Goal: Information Seeking & Learning: Learn about a topic

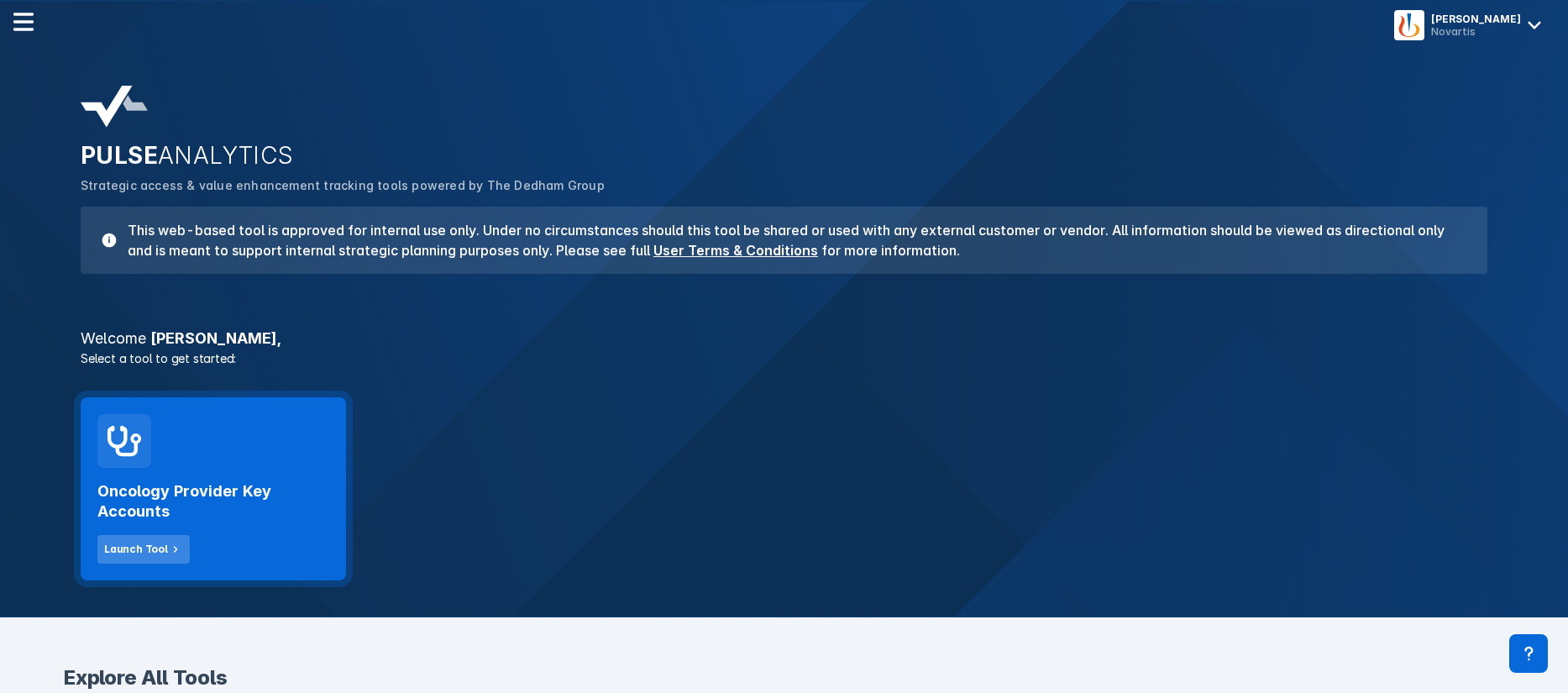
click at [144, 540] on button "Launch Tool" at bounding box center [143, 549] width 92 height 28
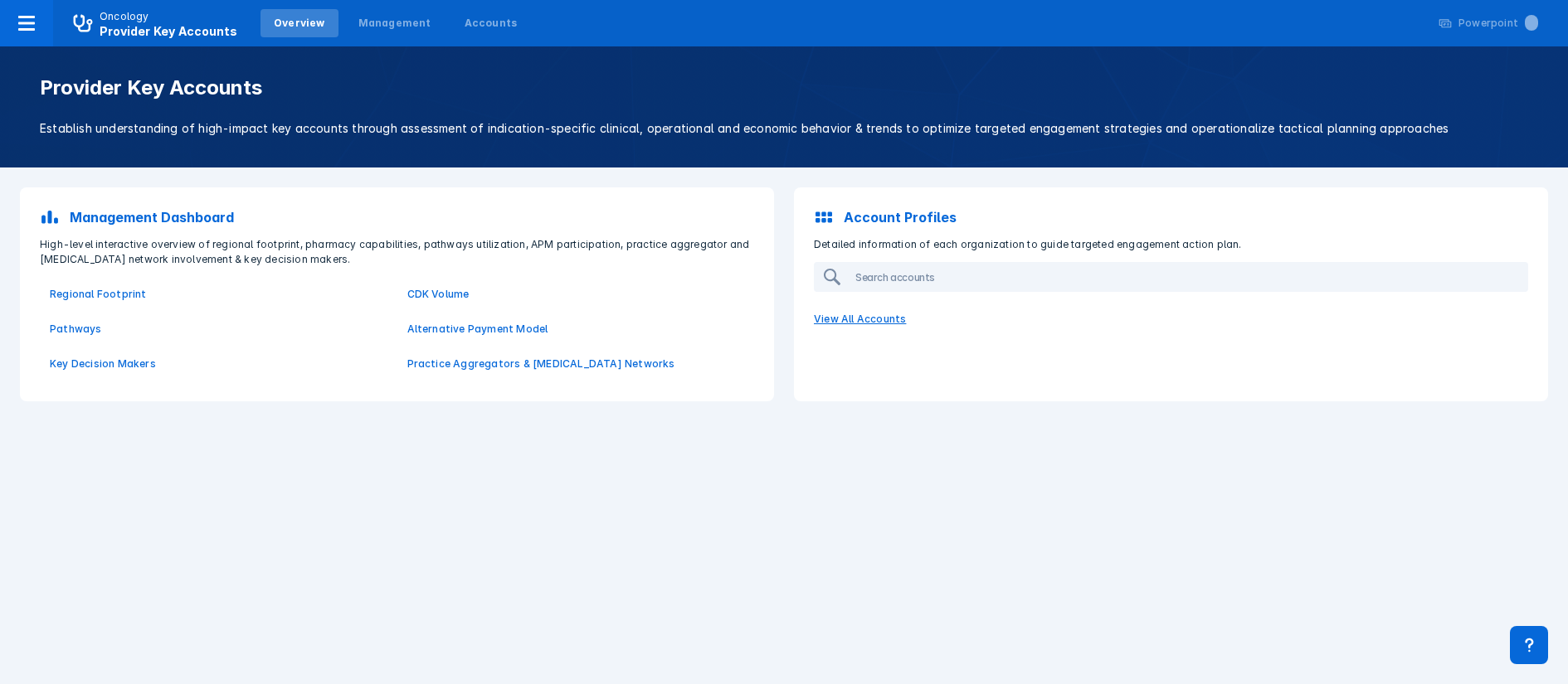
click at [858, 318] on p "View All Accounts" at bounding box center [1171, 320] width 734 height 34
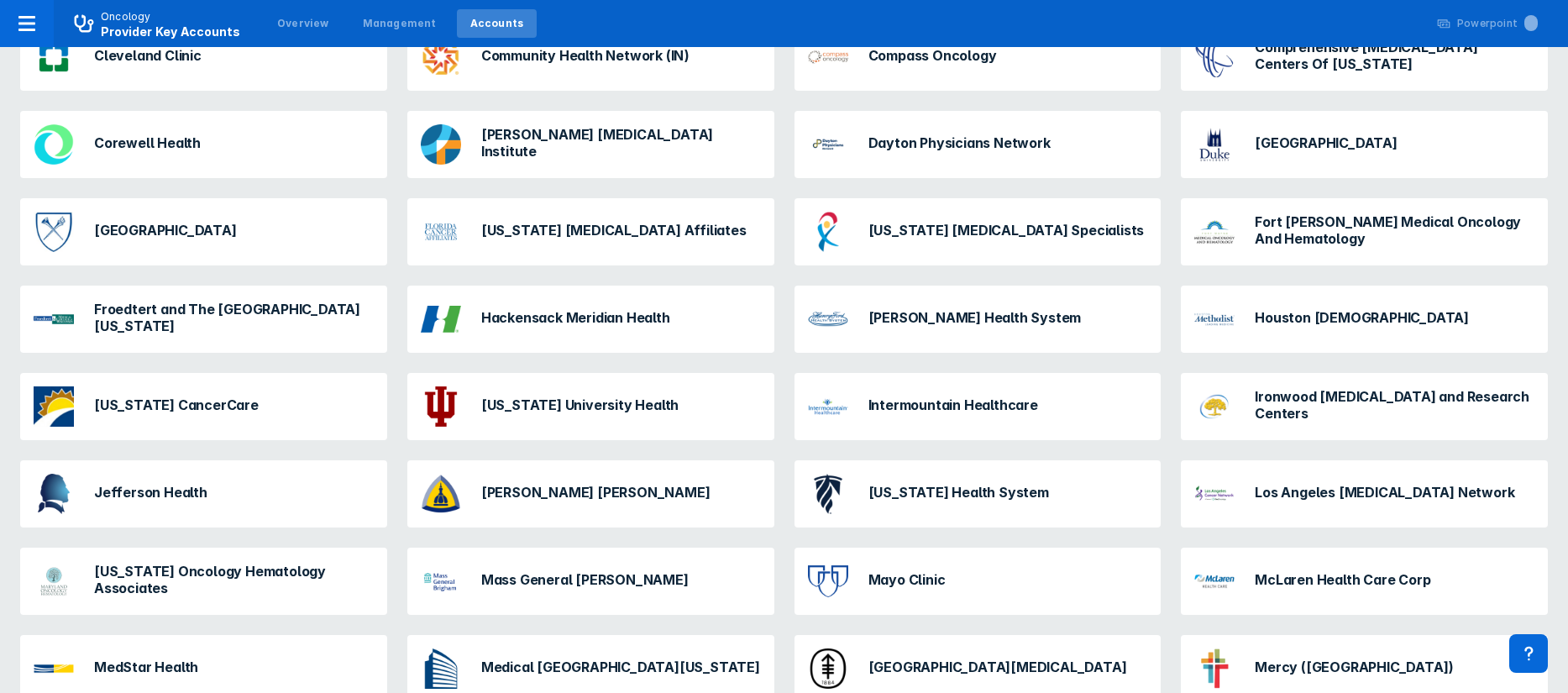
scroll to position [672, 0]
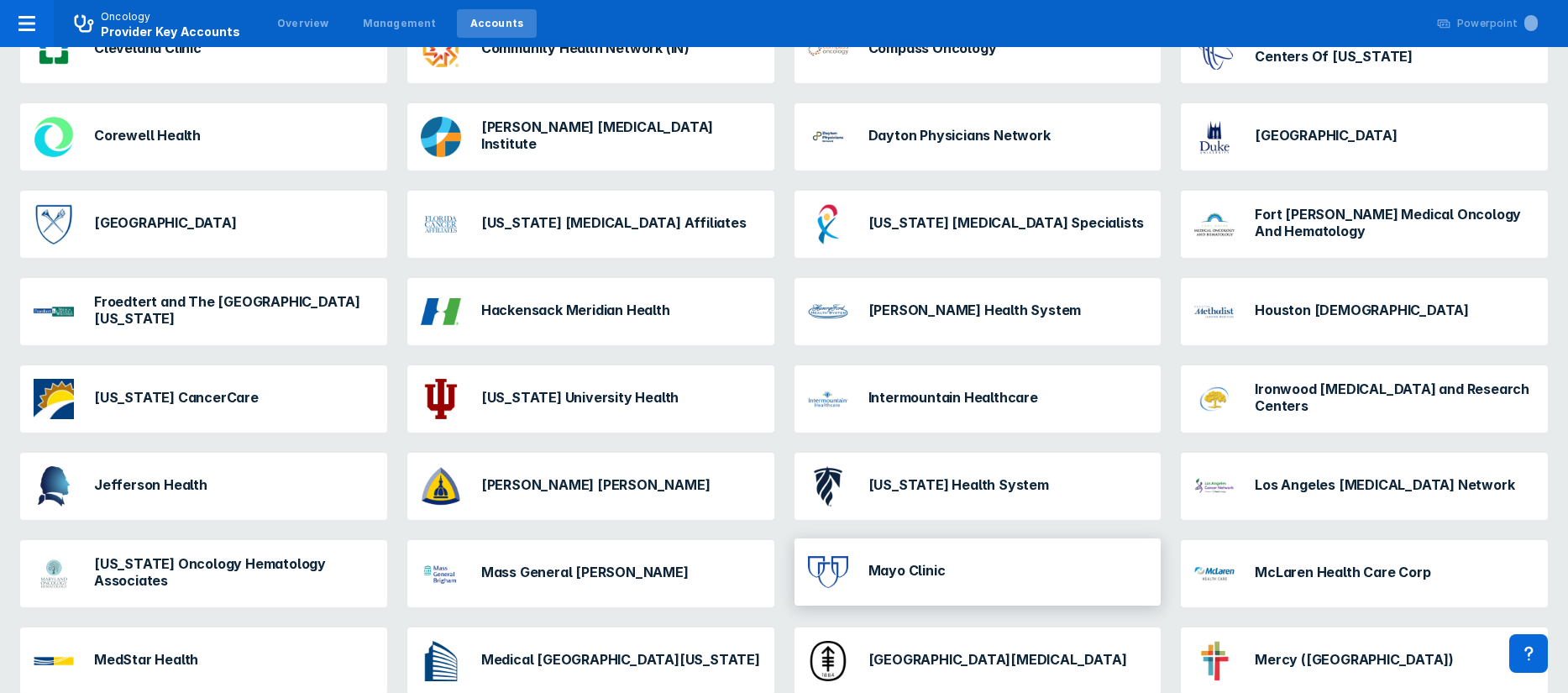
click at [907, 562] on h3 "Mayo Clinic" at bounding box center [907, 570] width 78 height 16
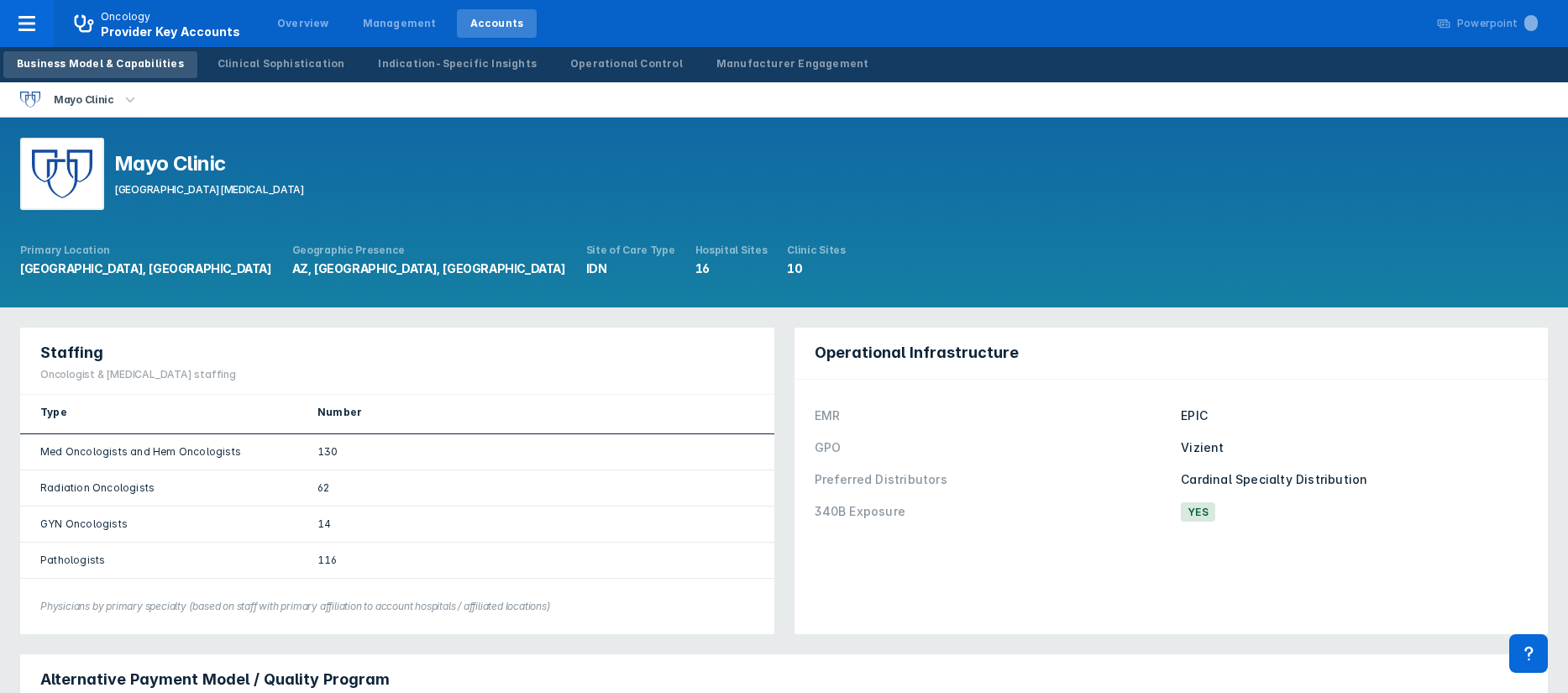
scroll to position [9, 0]
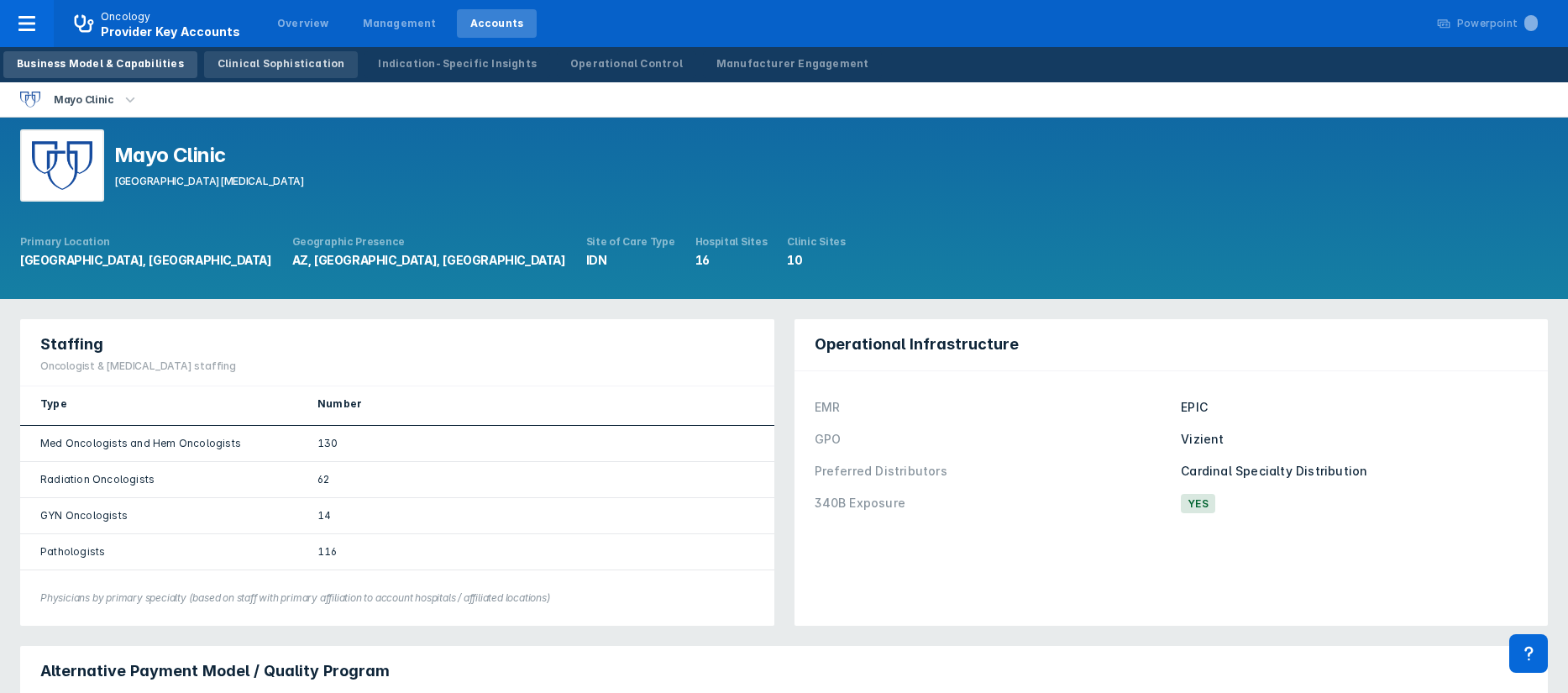
click at [249, 64] on div "Clinical Sophistication" at bounding box center [281, 64] width 128 height 16
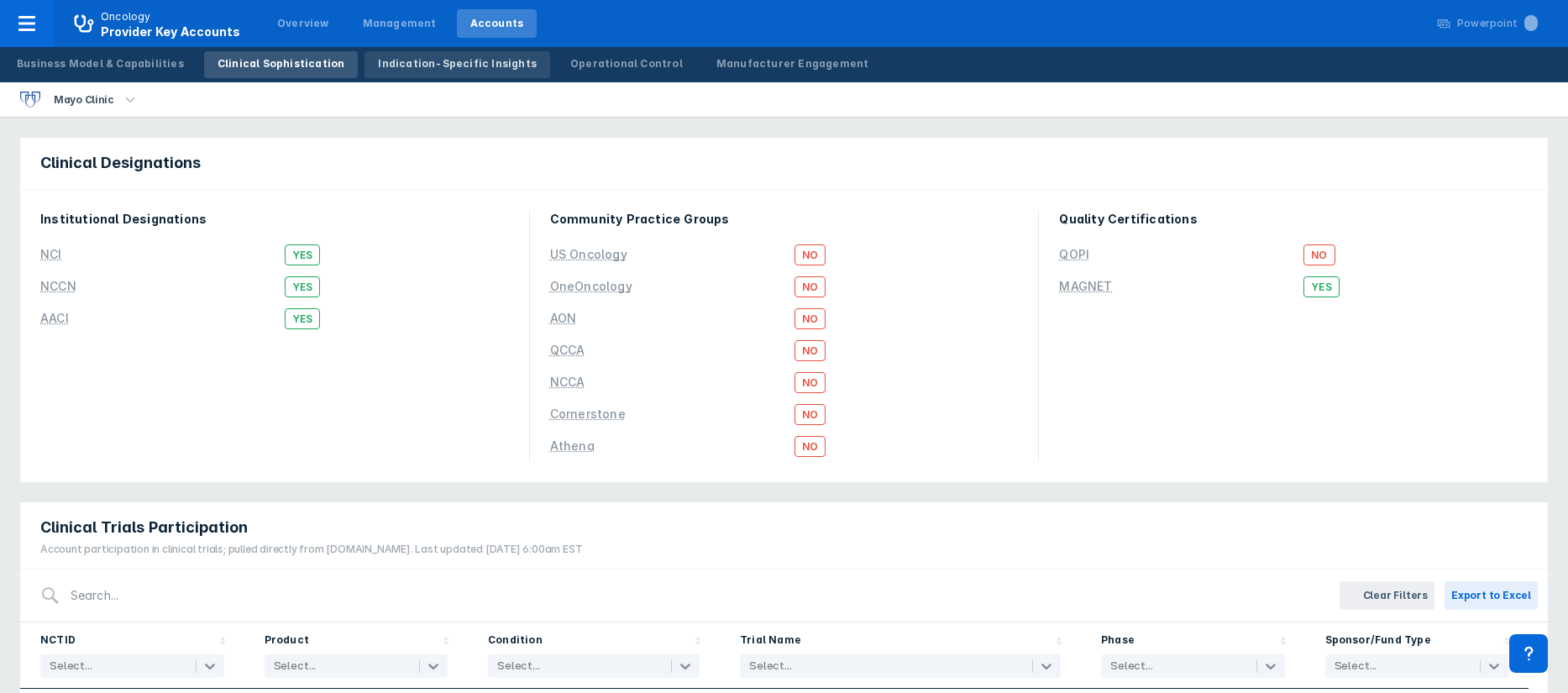
click at [443, 64] on div "Indication-Specific Insights" at bounding box center [457, 64] width 159 height 16
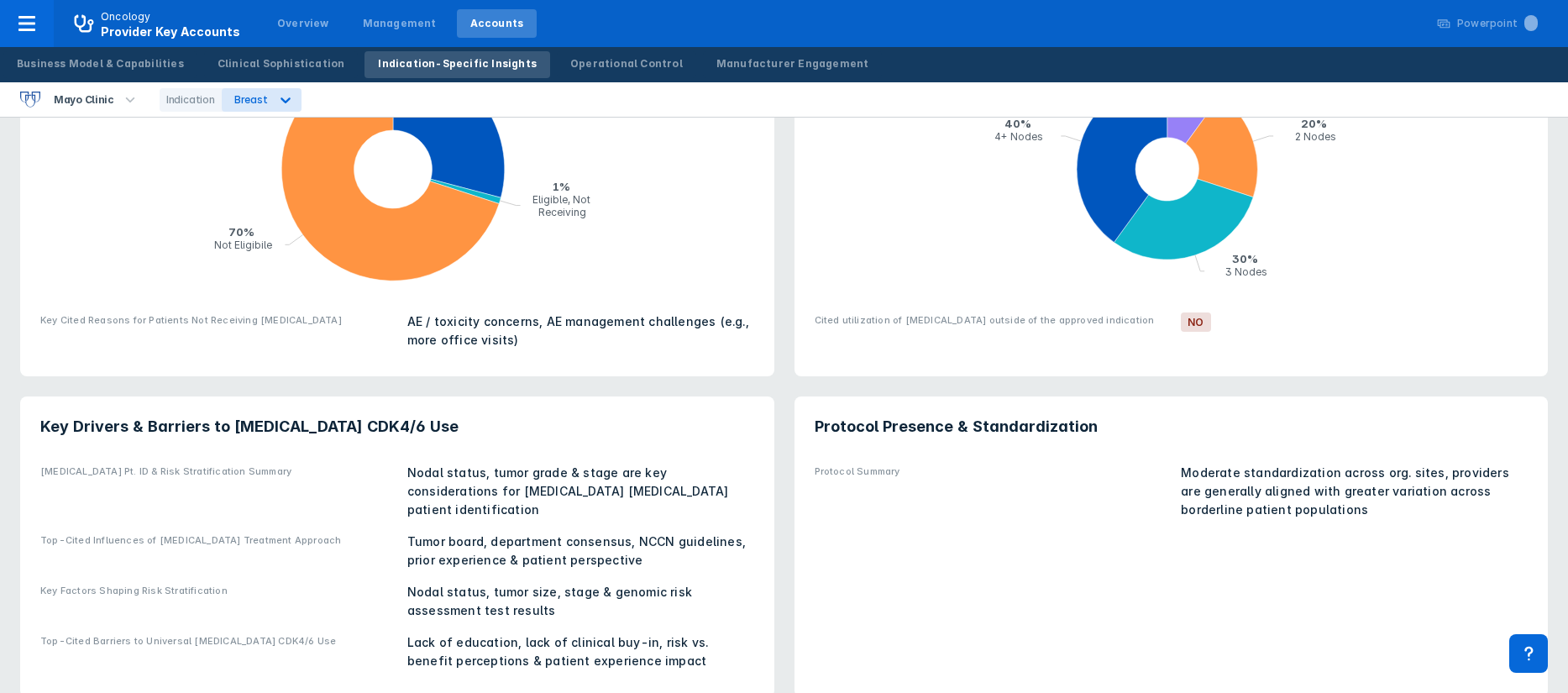
scroll to position [736, 0]
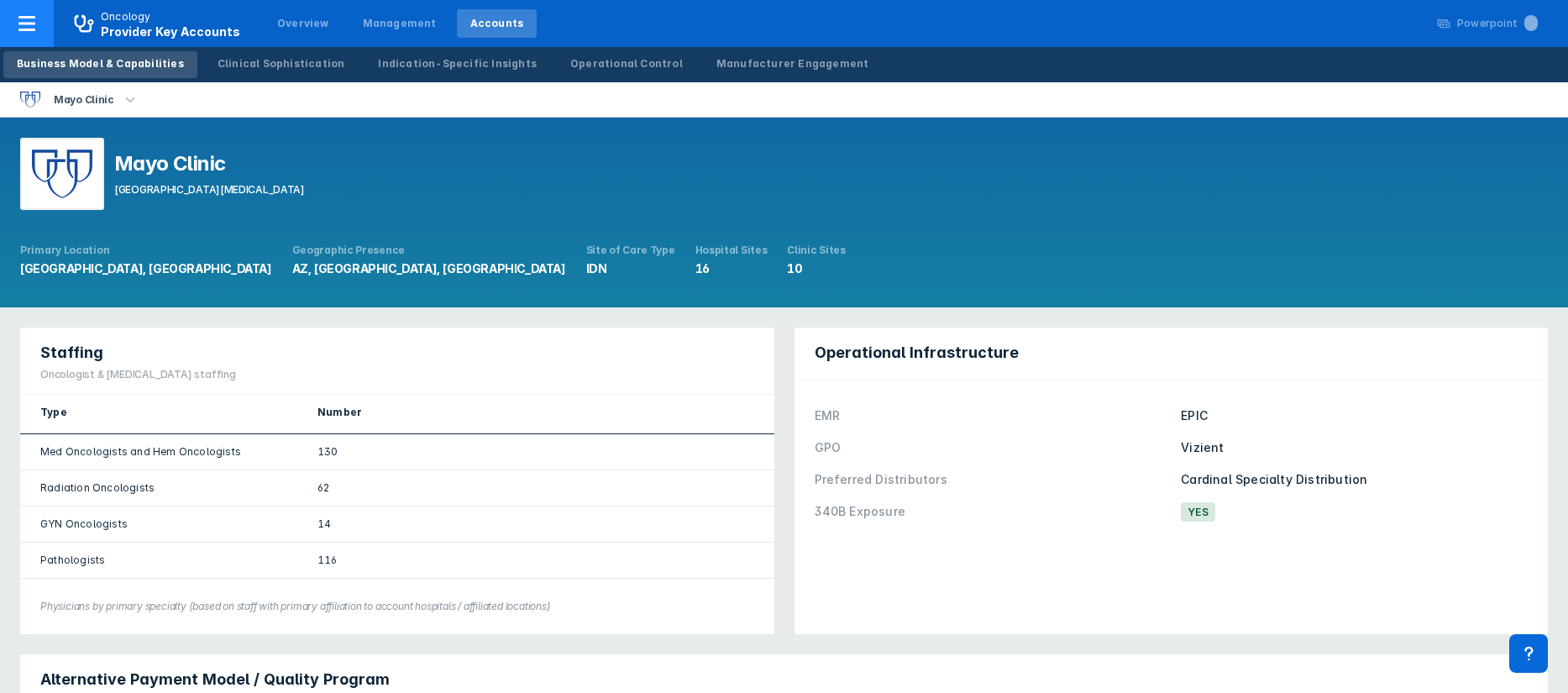
scroll to position [9, 0]
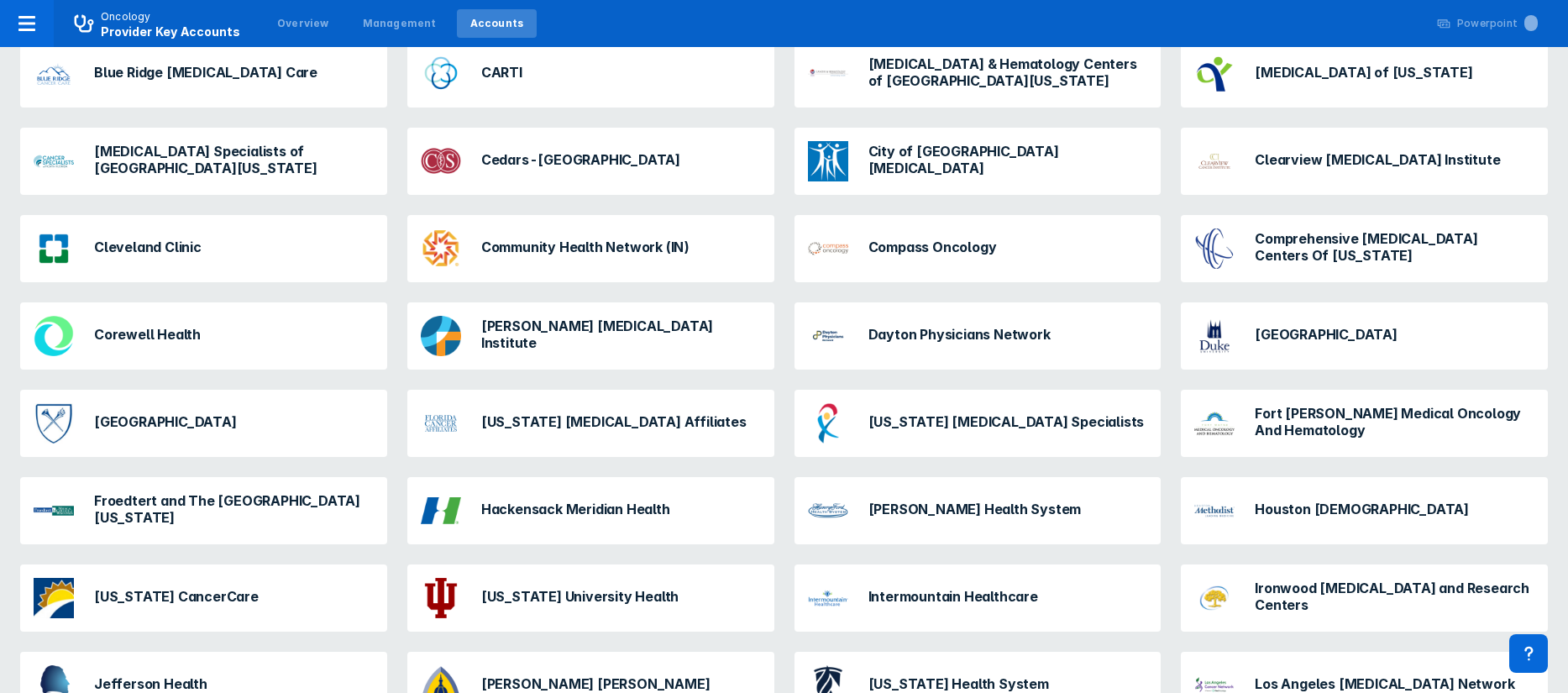
scroll to position [483, 0]
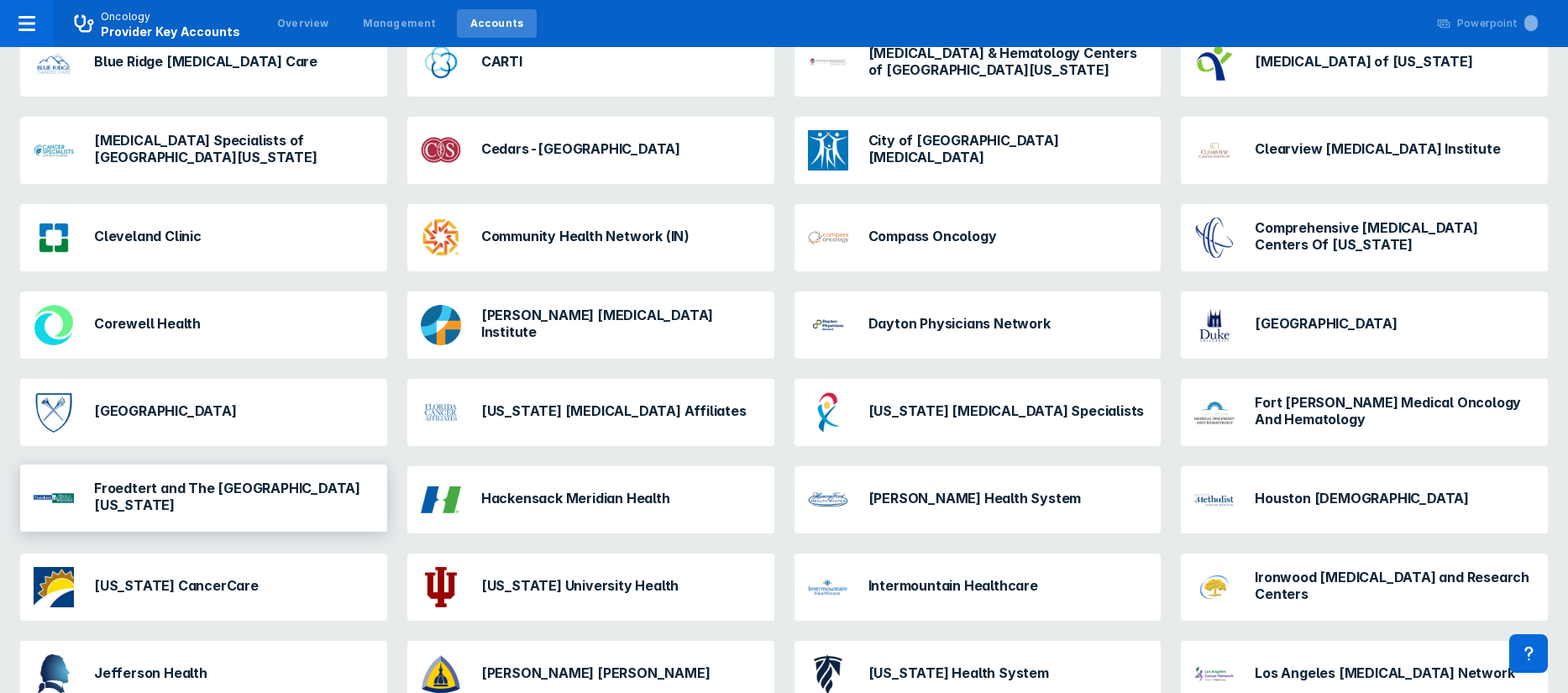
click at [164, 495] on h3 "Froedtert and The [GEOGRAPHIC_DATA][US_STATE]" at bounding box center [234, 496] width 280 height 34
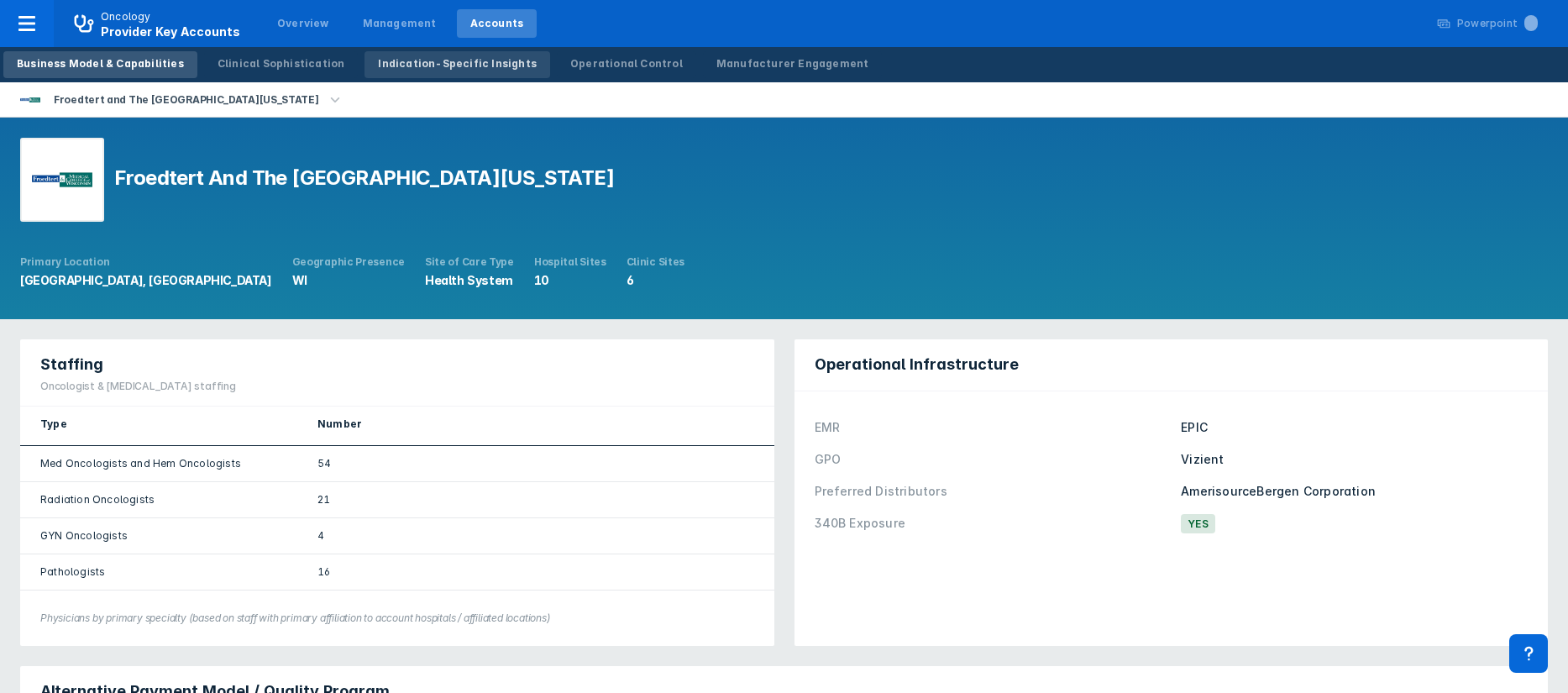
click at [448, 63] on div "Indication-Specific Insights" at bounding box center [457, 64] width 159 height 16
